Goal: Navigation & Orientation: Find specific page/section

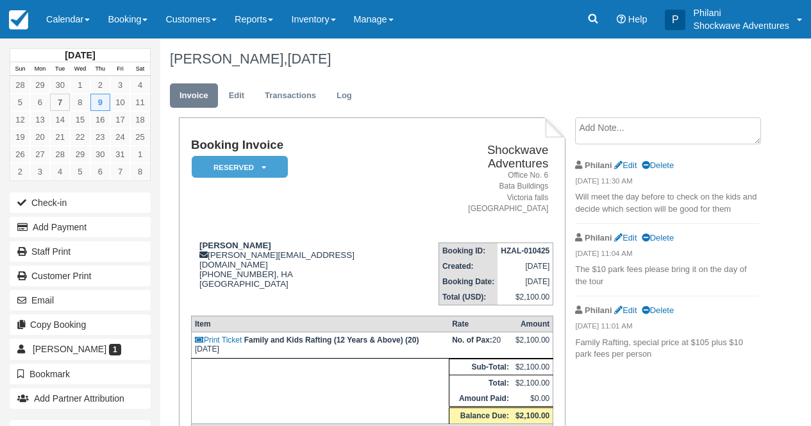
scroll to position [51, 0]
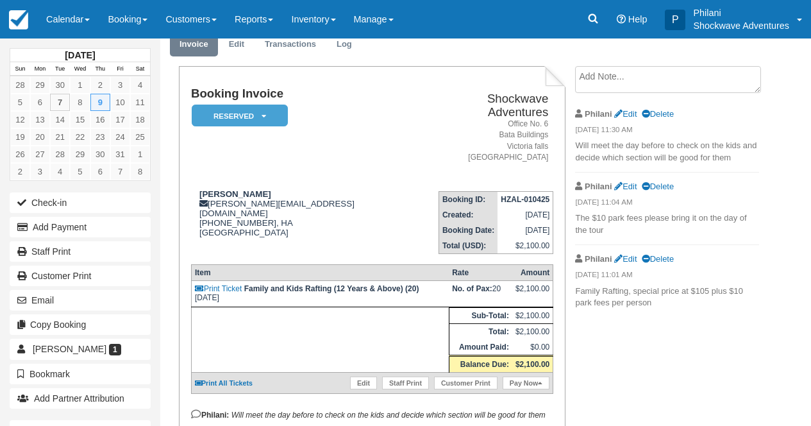
drag, startPoint x: 278, startPoint y: 172, endPoint x: 244, endPoint y: 187, distance: 37.3
click at [278, 181] on td "Jan Adriaan Venter adriaan.venter@biotronik-sa.co.za +27847273723, HA South Afr…" at bounding box center [305, 217] width 229 height 73
drag, startPoint x: 201, startPoint y: 182, endPoint x: 299, endPoint y: 178, distance: 98.2
click at [299, 189] on div "Jan Adriaan Venter adriaan.venter@biotronik-sa.co.za +27847273723, HA South Afr…" at bounding box center [305, 221] width 229 height 64
copy strong "Jan Adriaan Venter"
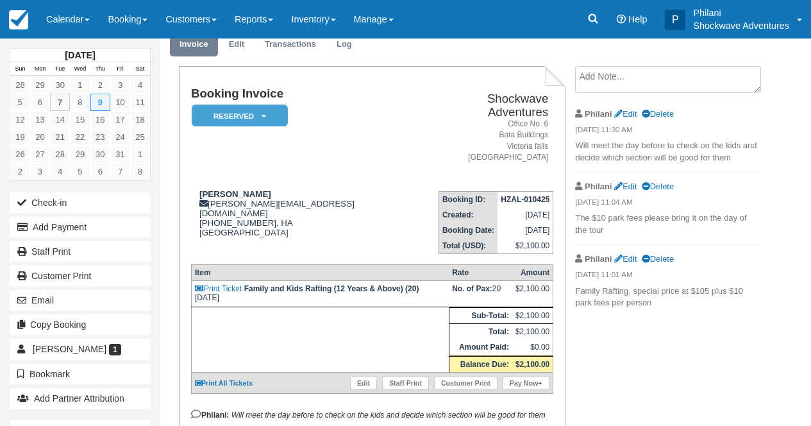
click at [420, 154] on td "Shockwave Adventures Office No. 6 Bata Buildings Victoria falls Zimbabwe" at bounding box center [487, 134] width 134 height 94
click at [94, 12] on link "Calendar" at bounding box center [68, 19] width 62 height 38
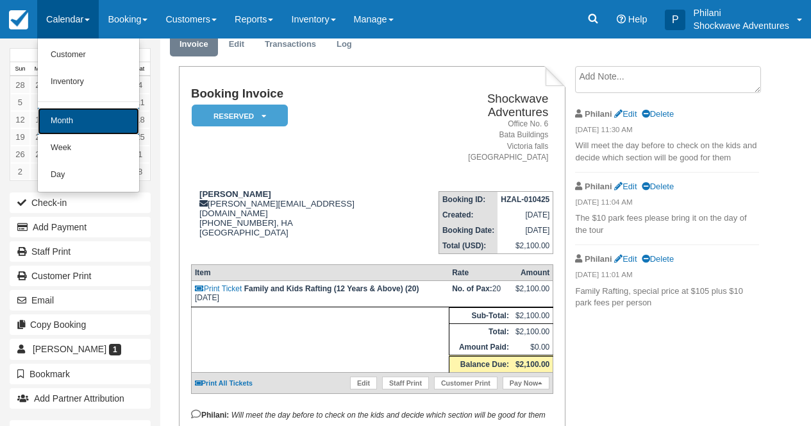
click at [112, 123] on link "Month" at bounding box center [88, 121] width 101 height 27
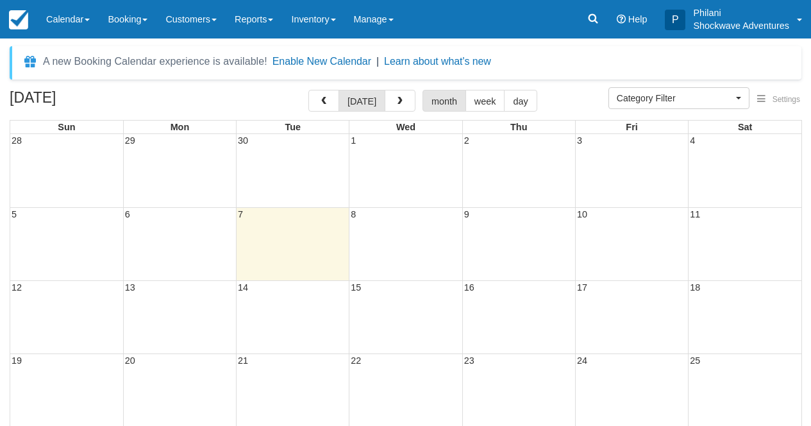
select select
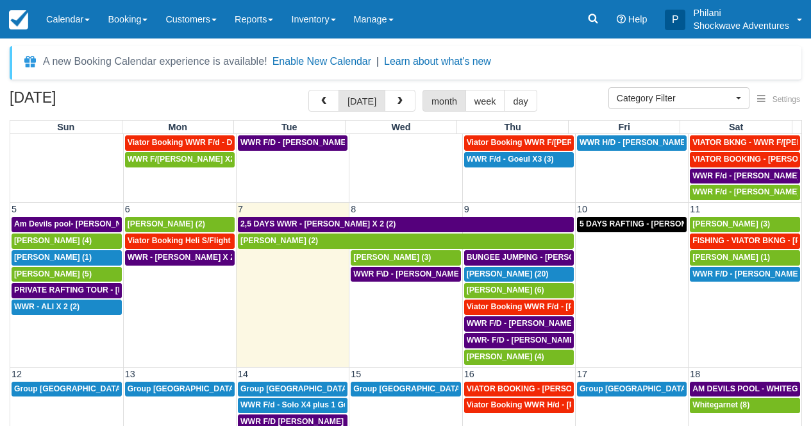
scroll to position [69, 0]
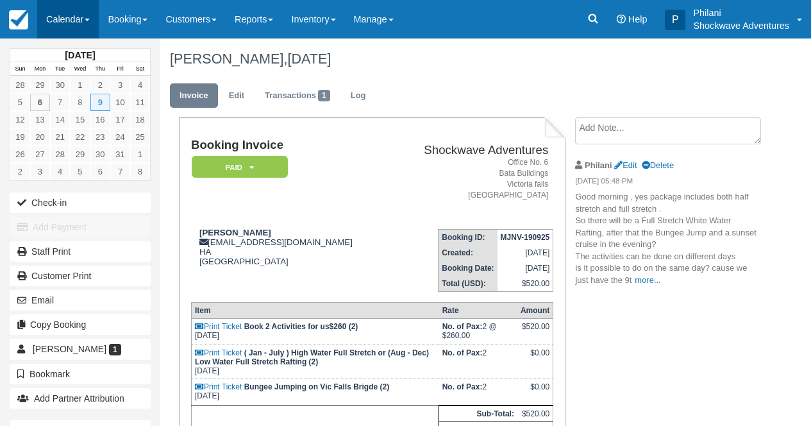
click at [74, 10] on link "Calendar" at bounding box center [68, 19] width 62 height 38
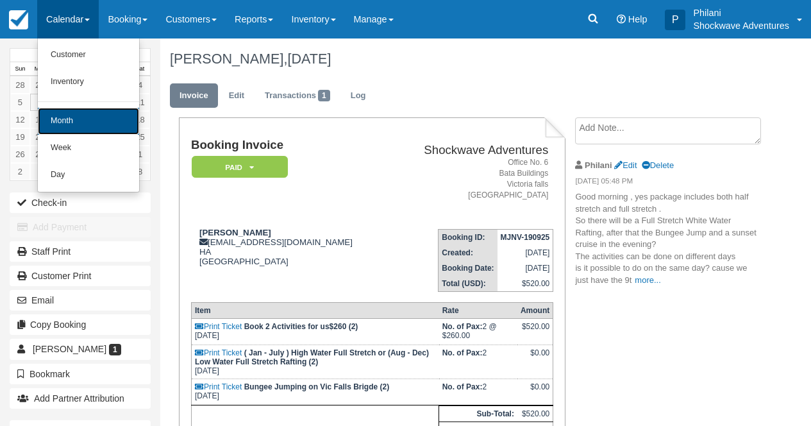
click at [89, 124] on link "Month" at bounding box center [88, 121] width 101 height 27
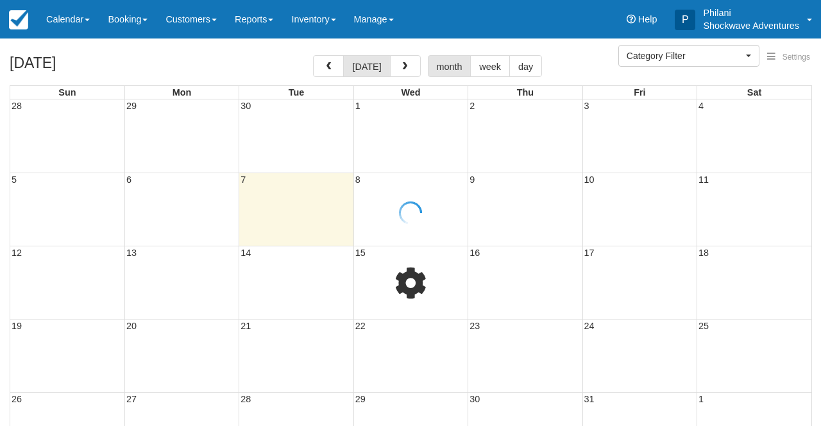
select select
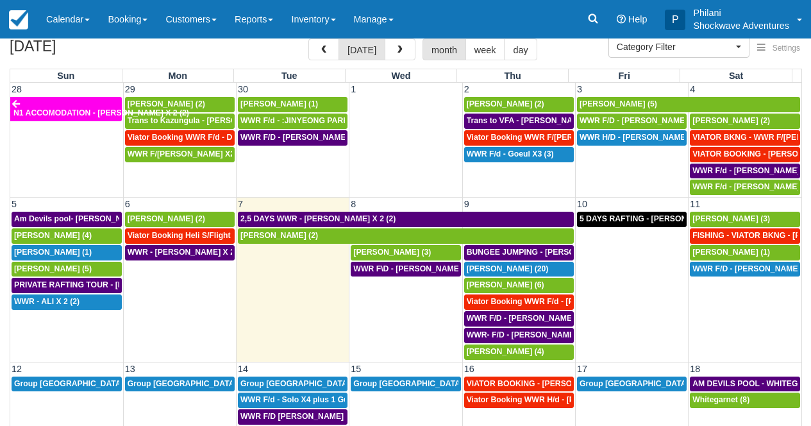
scroll to position [10, 0]
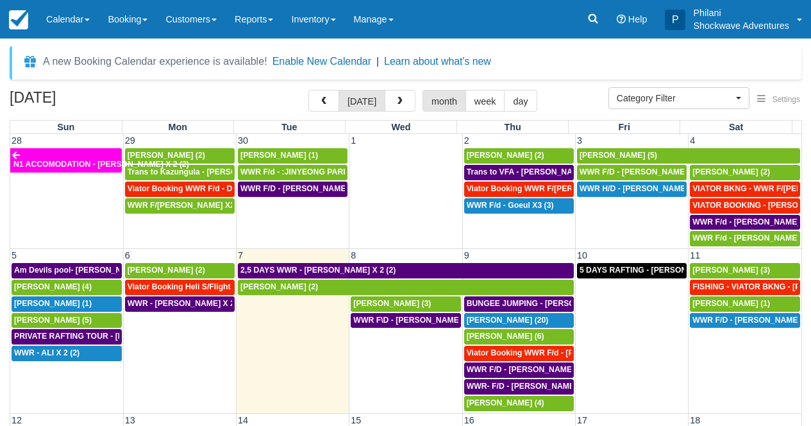
select select
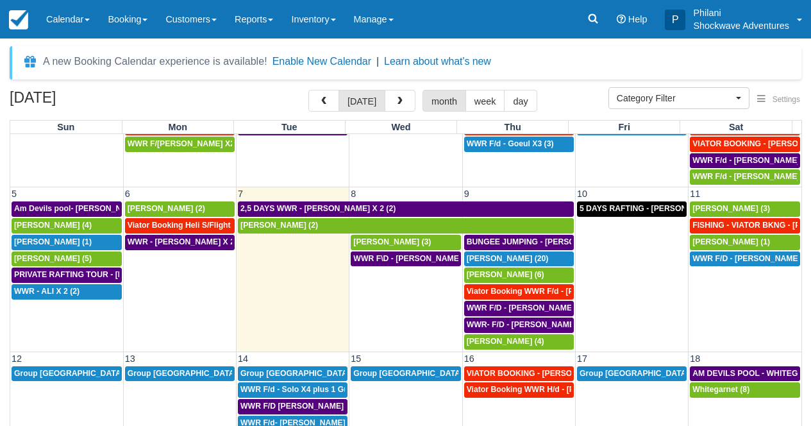
scroll to position [69, 0]
